Goal: Task Accomplishment & Management: Manage account settings

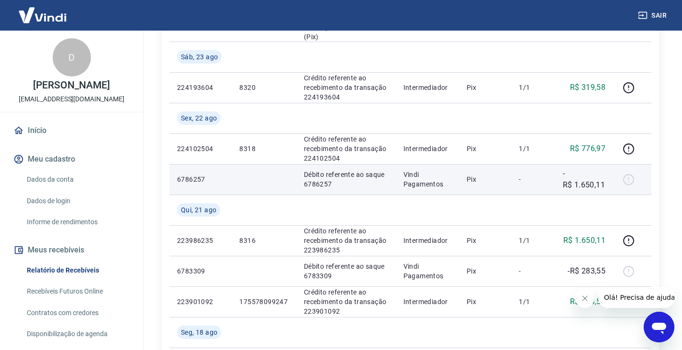
scroll to position [287, 0]
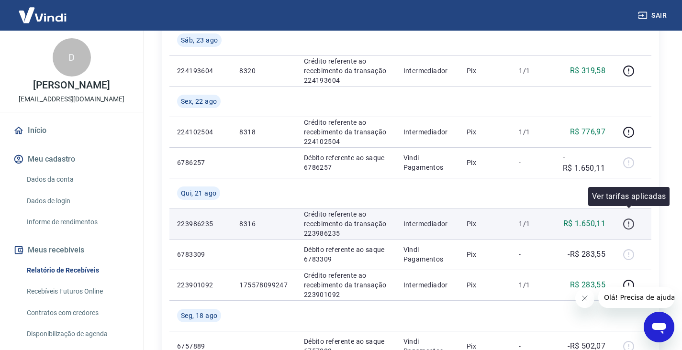
click at [629, 222] on icon "button" at bounding box center [628, 223] width 1 height 3
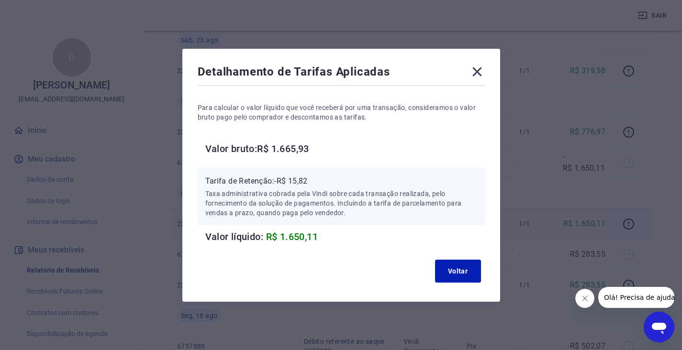
click at [474, 72] on icon at bounding box center [476, 71] width 15 height 15
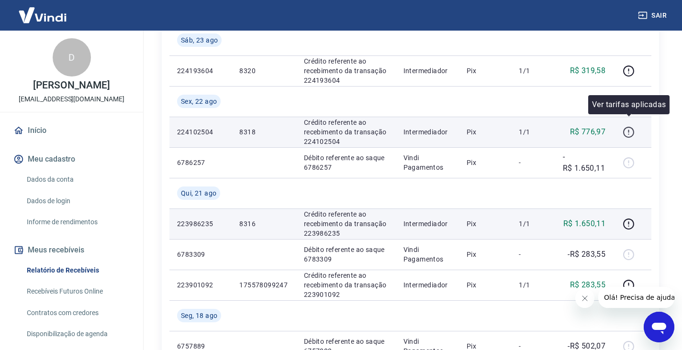
click at [628, 126] on icon "button" at bounding box center [629, 132] width 12 height 12
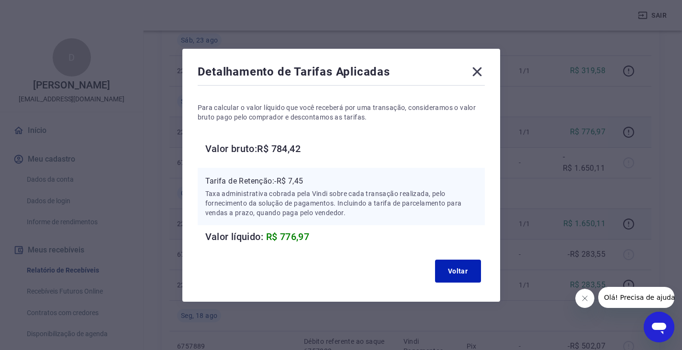
click at [480, 81] on div "Detalhamento de Tarifas Aplicadas" at bounding box center [341, 73] width 287 height 19
click at [479, 78] on icon at bounding box center [476, 71] width 15 height 15
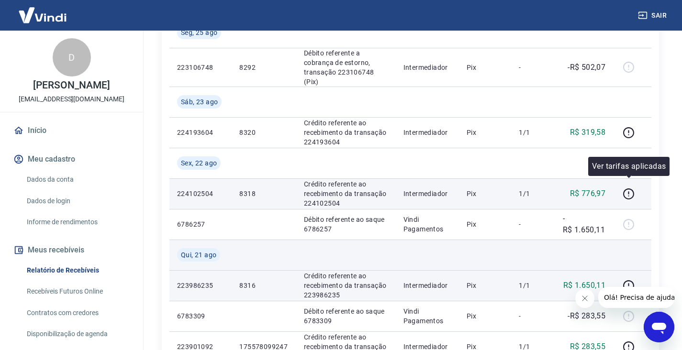
scroll to position [239, 0]
